Goal: Transaction & Acquisition: Subscribe to service/newsletter

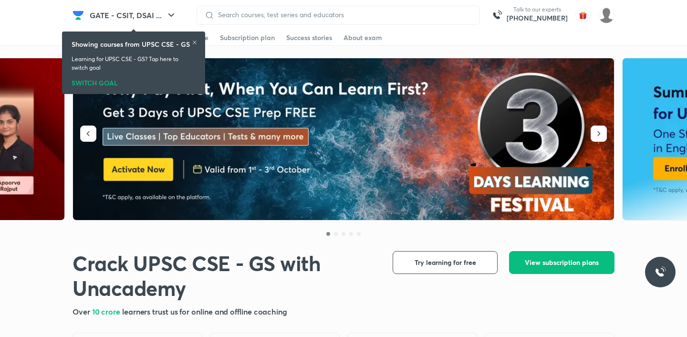
click at [194, 41] on icon at bounding box center [195, 43] width 6 height 6
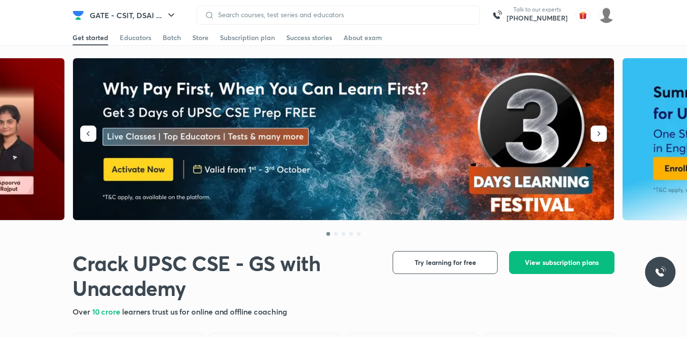
click at [279, 110] on img at bounding box center [344, 139] width 542 height 162
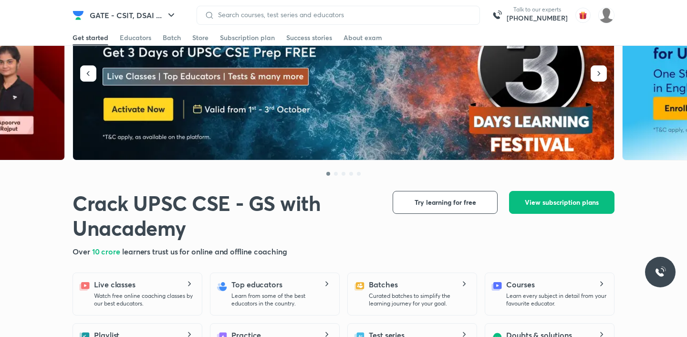
scroll to position [92, 0]
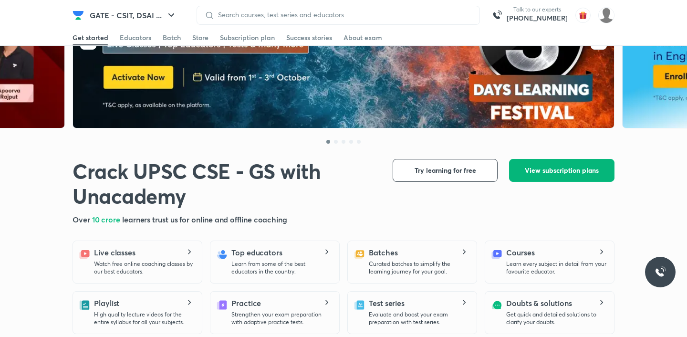
click at [541, 175] on button "View subscription plans" at bounding box center [562, 170] width 106 height 23
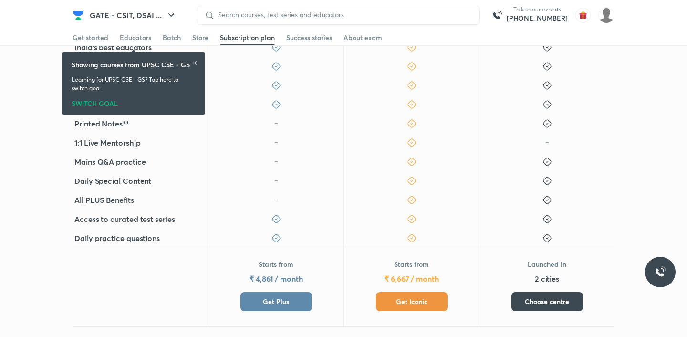
scroll to position [331, 0]
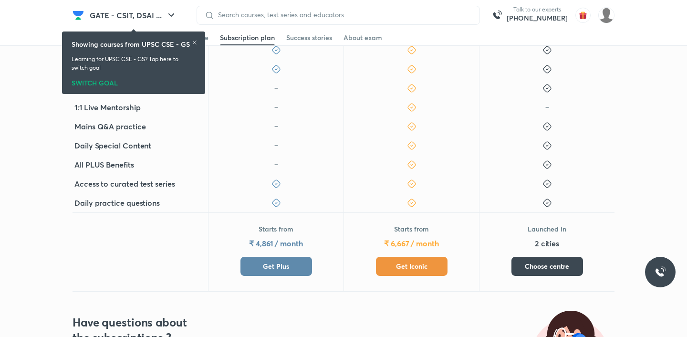
click at [299, 255] on div "Starts from ₹ 4,861 / month Get Plus" at bounding box center [277, 250] width 72 height 52
click at [298, 260] on button "Get Plus" at bounding box center [277, 266] width 72 height 19
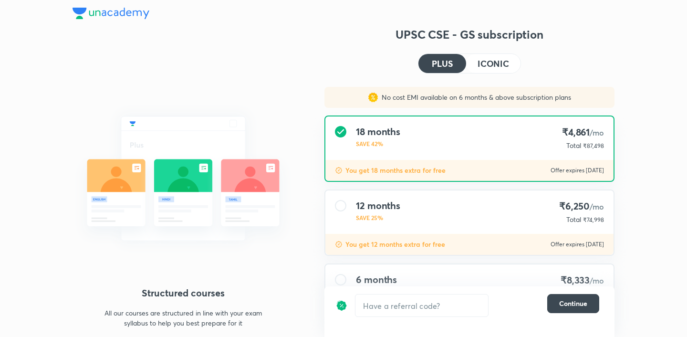
scroll to position [5, 0]
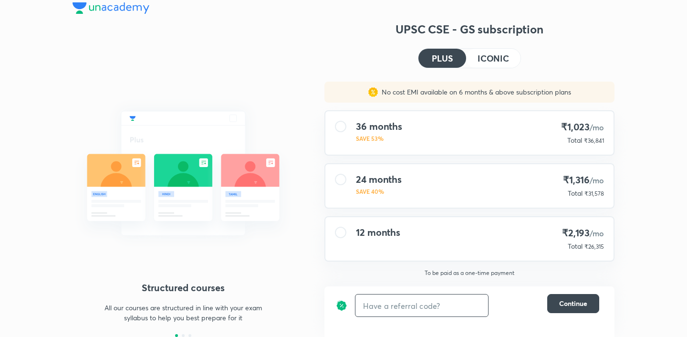
click at [377, 309] on input "text" at bounding box center [422, 306] width 133 height 22
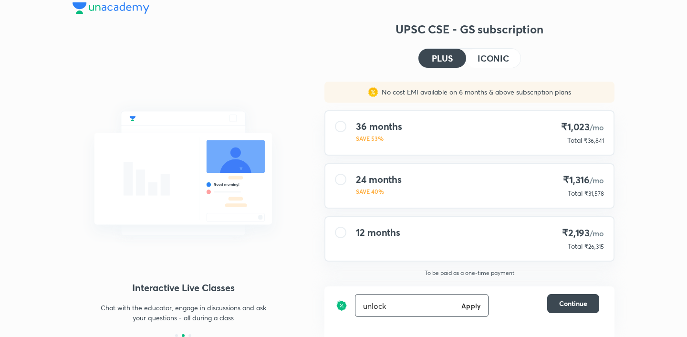
type input "unlock"
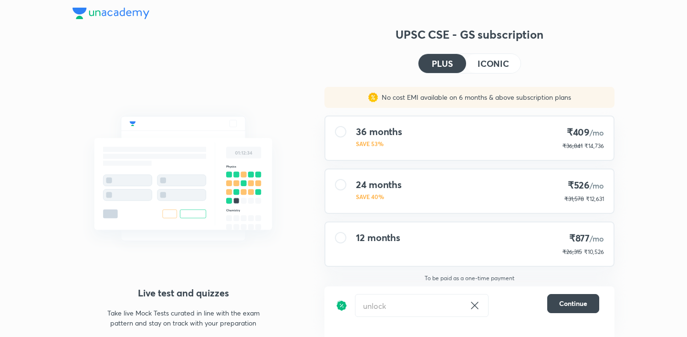
scroll to position [5, 0]
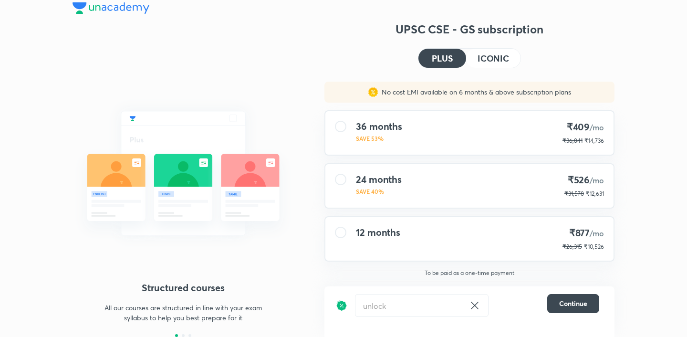
click at [475, 305] on icon at bounding box center [474, 305] width 7 height 7
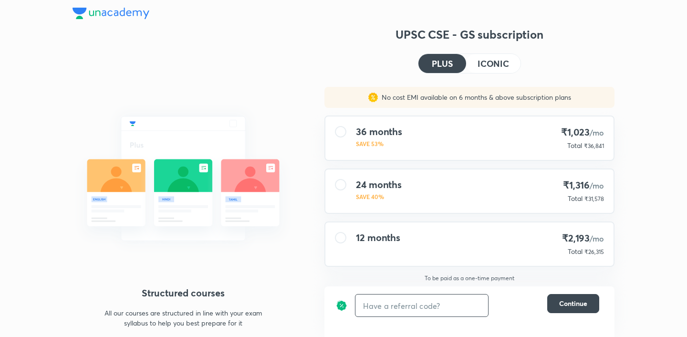
scroll to position [5, 0]
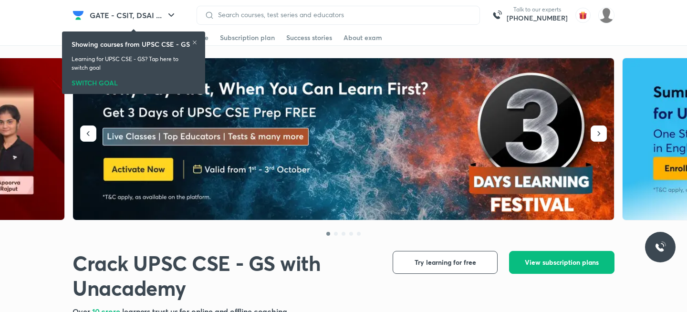
click at [369, 129] on img at bounding box center [344, 139] width 542 height 162
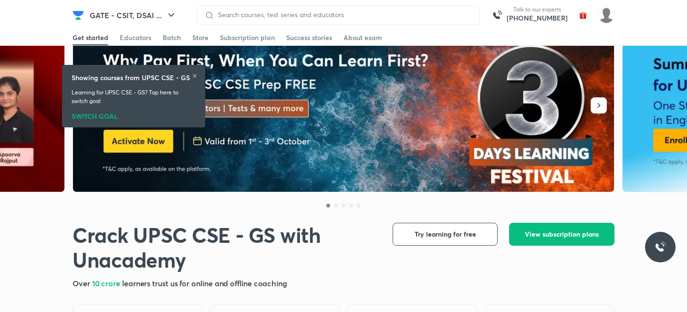
scroll to position [62, 0]
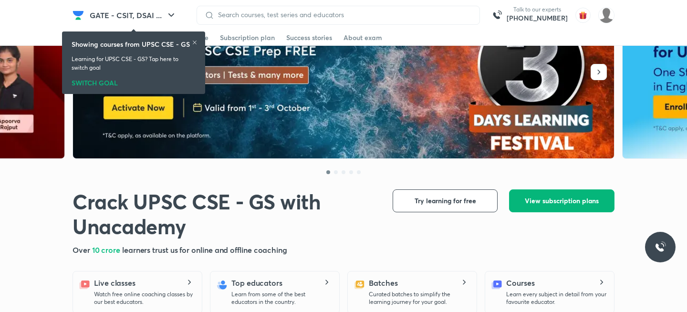
click at [552, 201] on span "View subscription plans" at bounding box center [562, 201] width 74 height 10
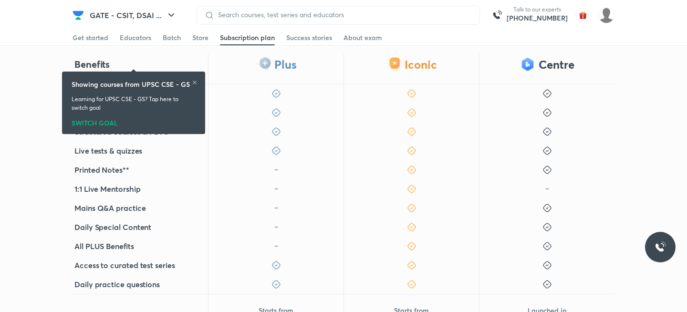
scroll to position [373, 0]
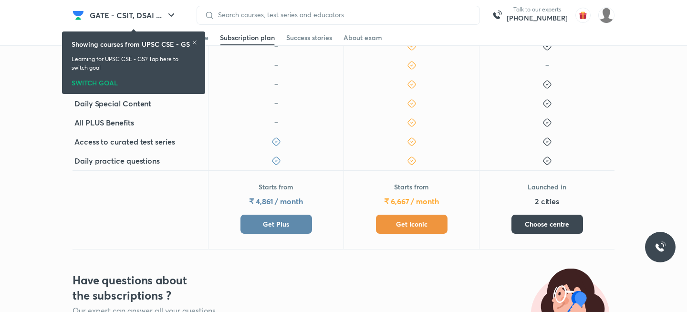
click at [284, 217] on button "Get Plus" at bounding box center [277, 224] width 72 height 19
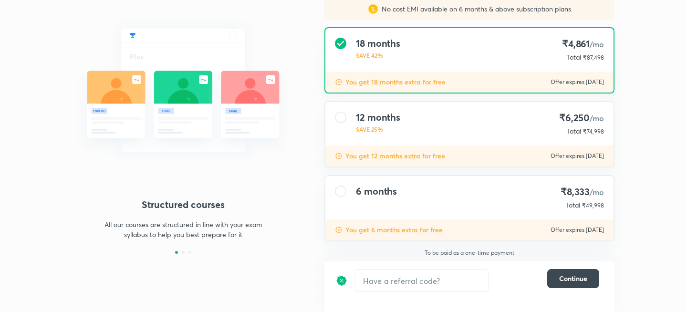
scroll to position [30, 0]
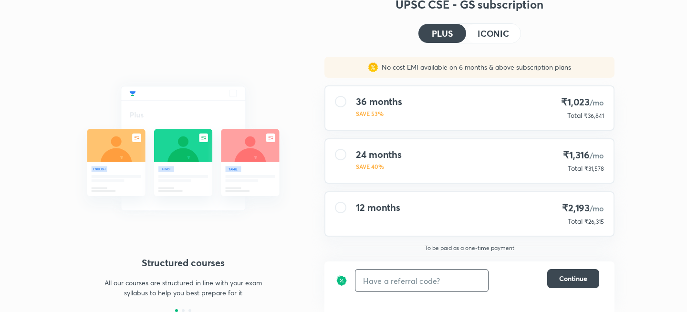
click at [379, 277] on input "text" at bounding box center [422, 281] width 133 height 22
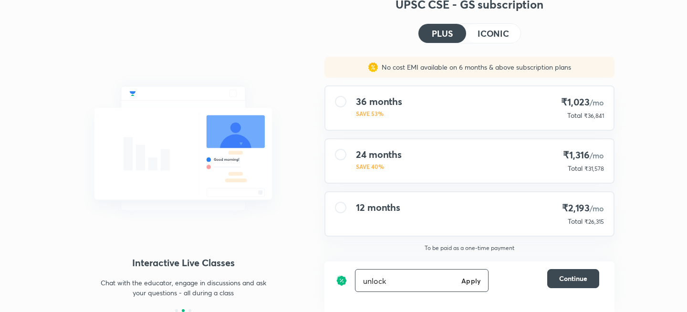
type input "unlock"
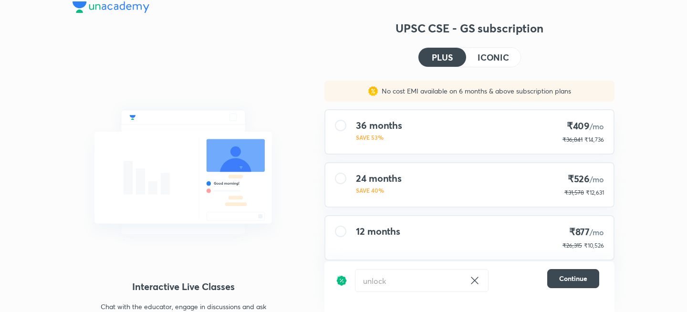
scroll to position [3, 0]
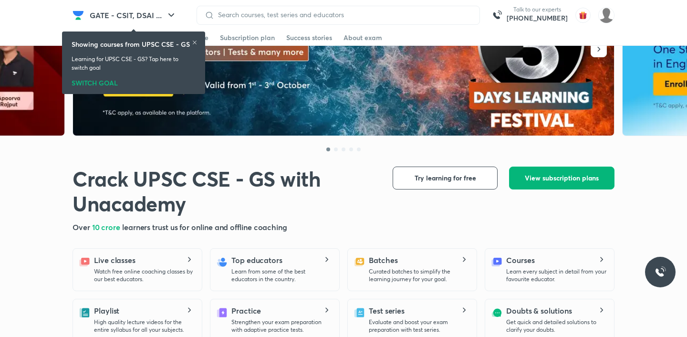
click at [518, 171] on button "View subscription plans" at bounding box center [562, 178] width 106 height 23
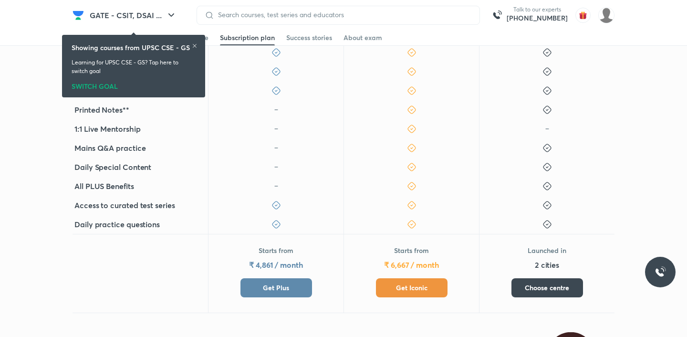
scroll to position [316, 0]
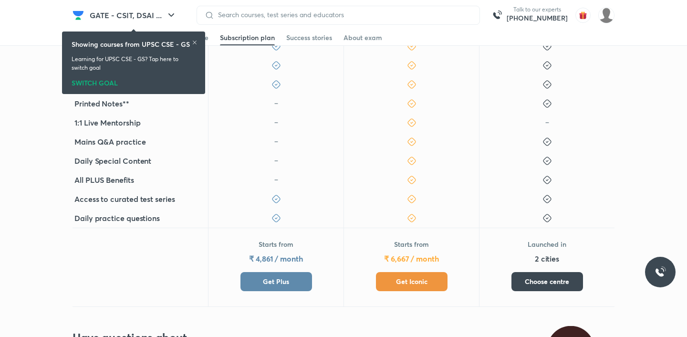
click at [267, 284] on span "Get Plus" at bounding box center [276, 282] width 26 height 10
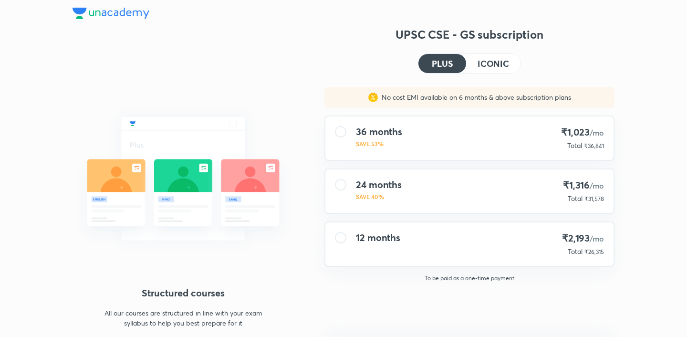
scroll to position [5, 0]
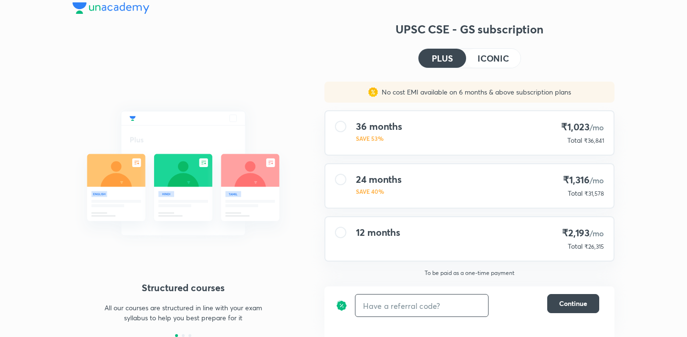
click at [382, 305] on input "text" at bounding box center [422, 306] width 133 height 22
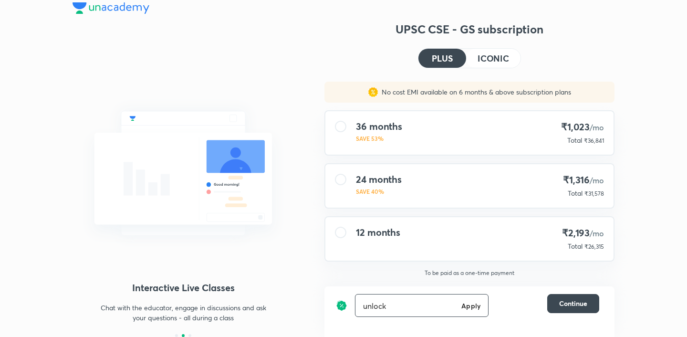
type input "unlock"
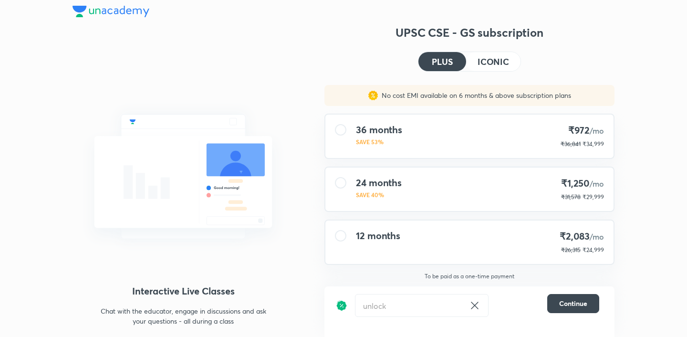
scroll to position [5, 0]
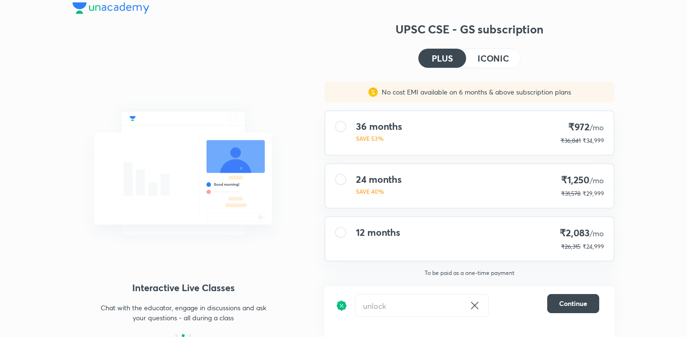
click at [109, 5] on img at bounding box center [111, 7] width 77 height 11
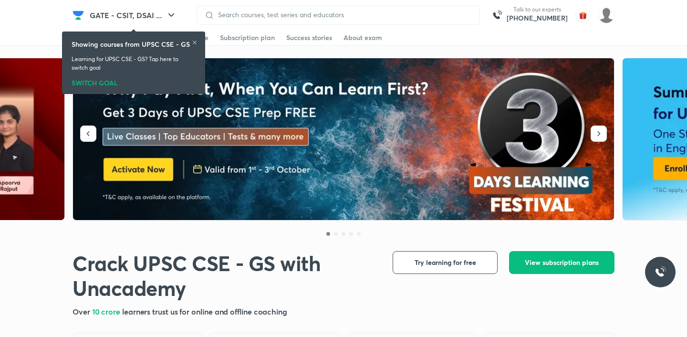
click at [288, 98] on img at bounding box center [344, 139] width 542 height 162
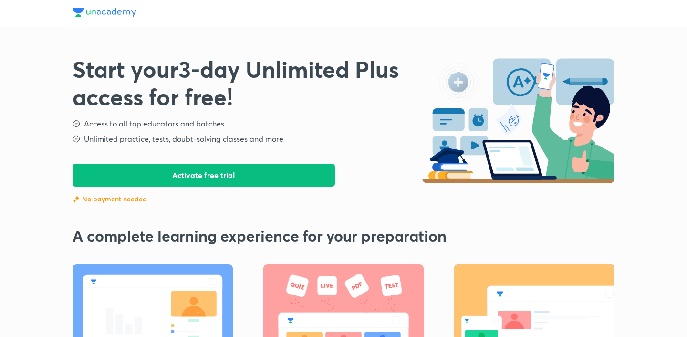
click at [268, 171] on button "Activate free trial" at bounding box center [204, 175] width 263 height 23
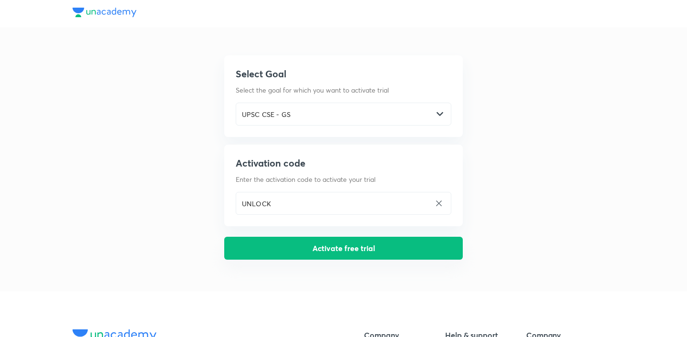
click at [279, 251] on button "Activate free trial" at bounding box center [343, 248] width 239 height 23
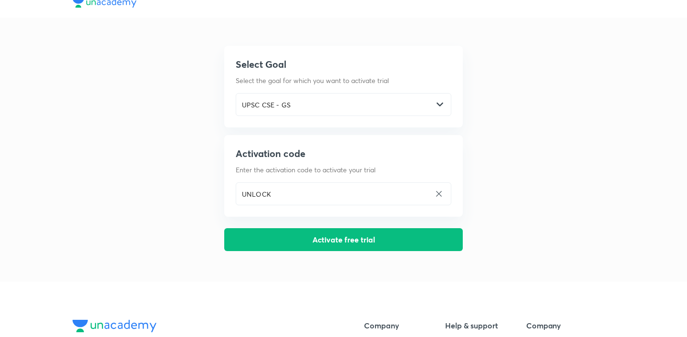
scroll to position [13, 0]
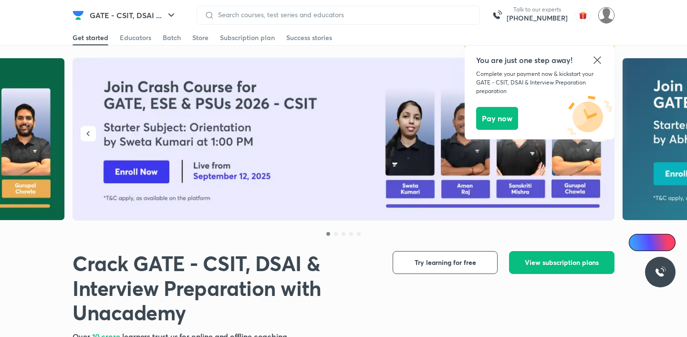
click at [605, 13] on img at bounding box center [607, 15] width 16 height 16
